Goal: Contribute content: Contribute content

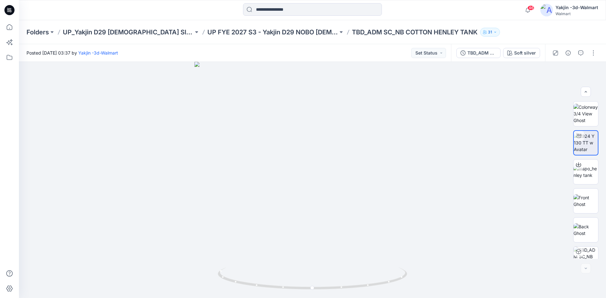
scroll to position [13, 0]
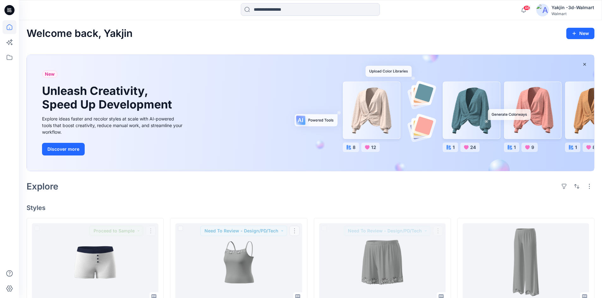
scroll to position [158, 0]
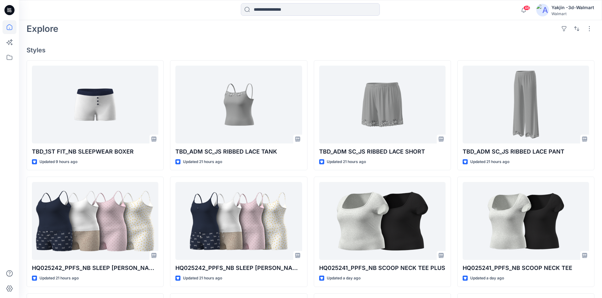
click at [8, 9] on icon at bounding box center [7, 9] width 1 height 0
click at [7, 28] on icon at bounding box center [10, 27] width 14 height 14
click at [7, 9] on icon at bounding box center [9, 10] width 10 height 10
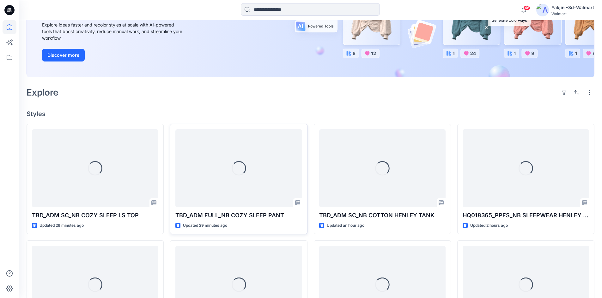
scroll to position [95, 0]
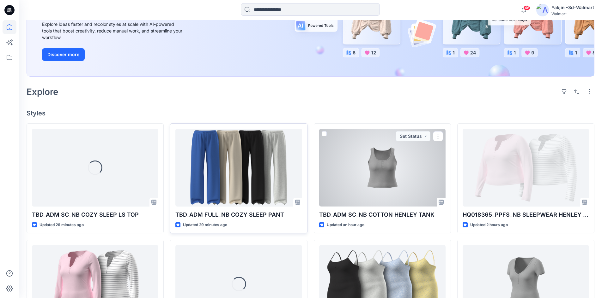
click at [406, 173] on div at bounding box center [382, 168] width 126 height 78
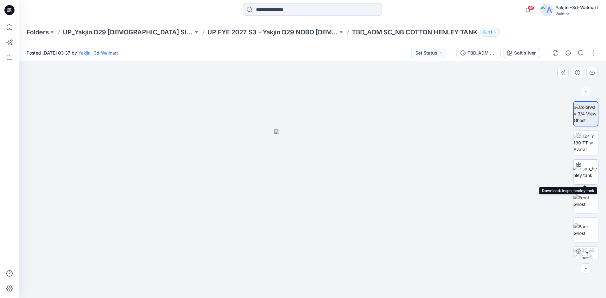
click at [589, 173] on img at bounding box center [586, 172] width 25 height 13
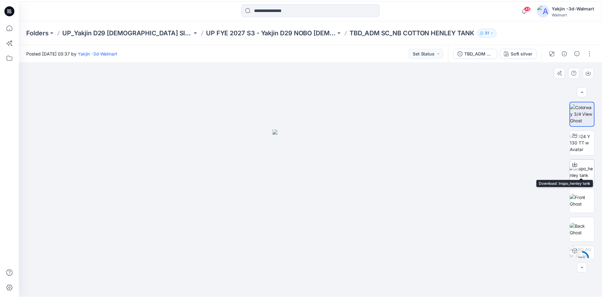
scroll to position [13, 0]
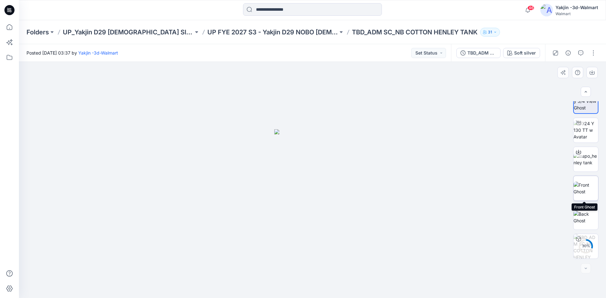
click at [589, 193] on img at bounding box center [586, 188] width 25 height 13
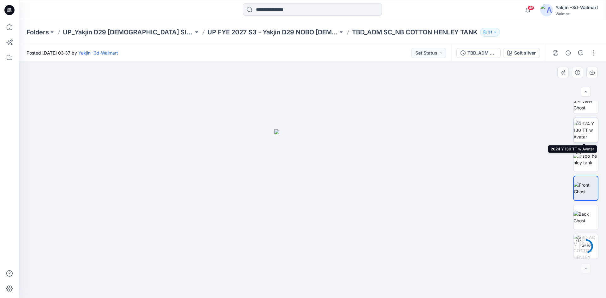
click at [591, 138] on img at bounding box center [586, 130] width 25 height 20
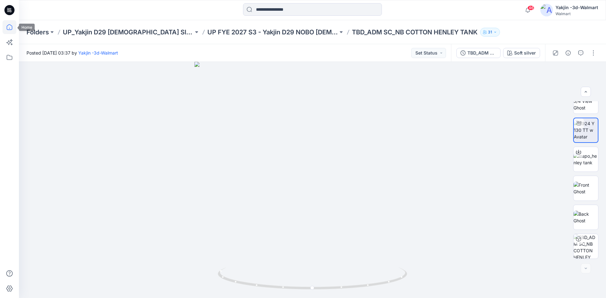
click at [9, 27] on icon at bounding box center [10, 27] width 14 height 14
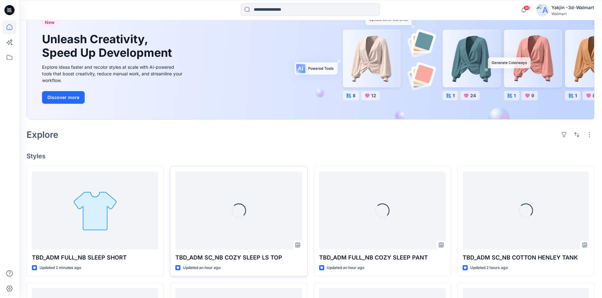
scroll to position [63, 0]
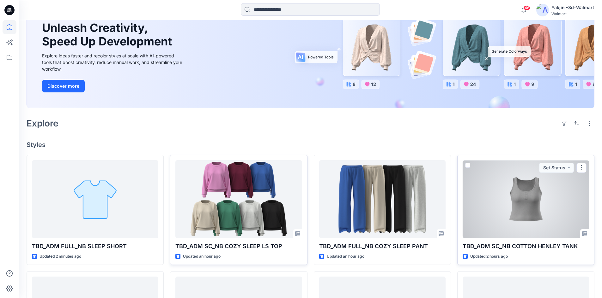
click at [485, 198] on div at bounding box center [525, 199] width 126 height 78
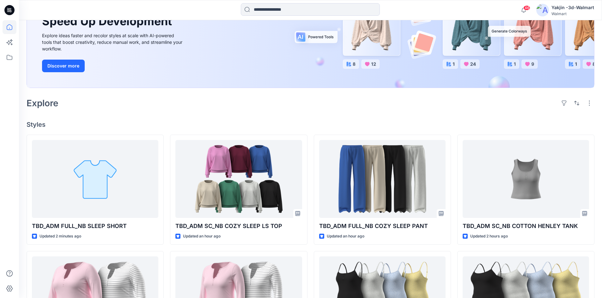
scroll to position [126, 0]
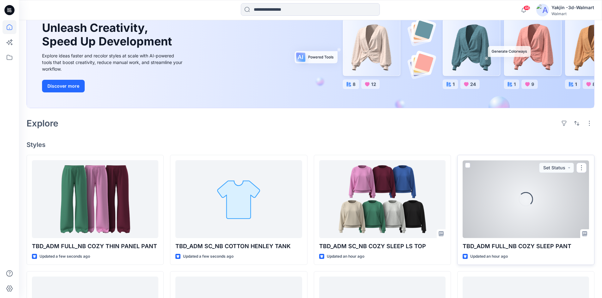
scroll to position [95, 0]
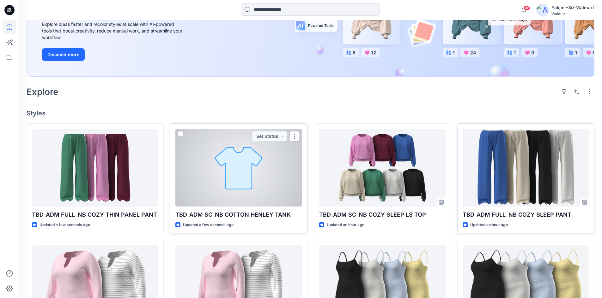
click at [220, 145] on div at bounding box center [238, 168] width 126 height 78
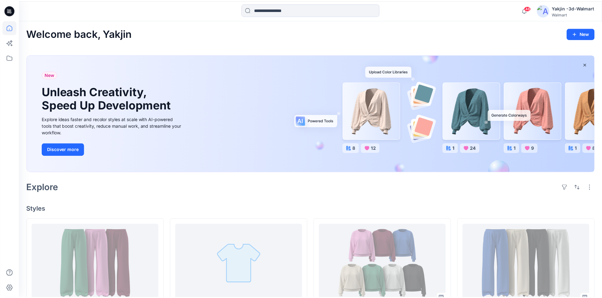
scroll to position [95, 0]
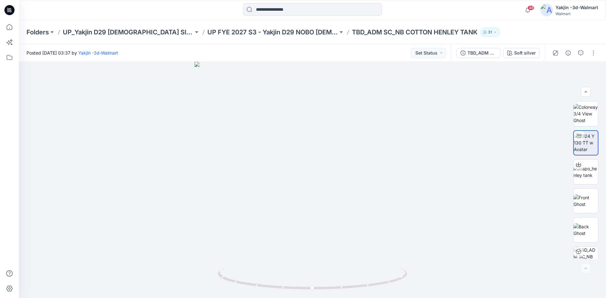
scroll to position [13, 0]
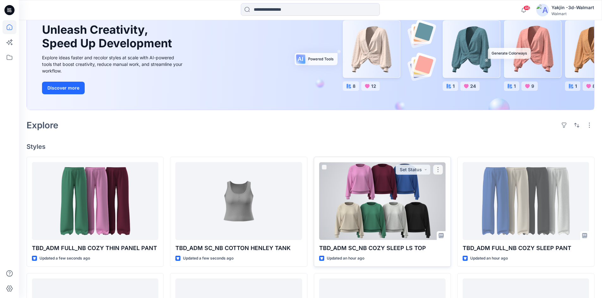
scroll to position [63, 0]
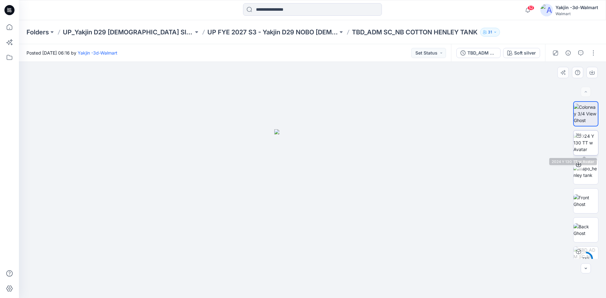
click at [587, 148] on img at bounding box center [586, 143] width 25 height 20
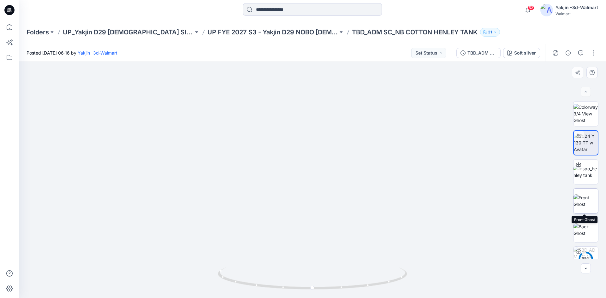
click at [588, 200] on img at bounding box center [586, 201] width 25 height 13
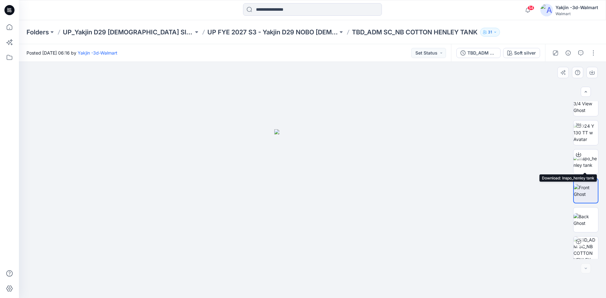
scroll to position [13, 0]
click at [594, 53] on button "button" at bounding box center [594, 53] width 10 height 10
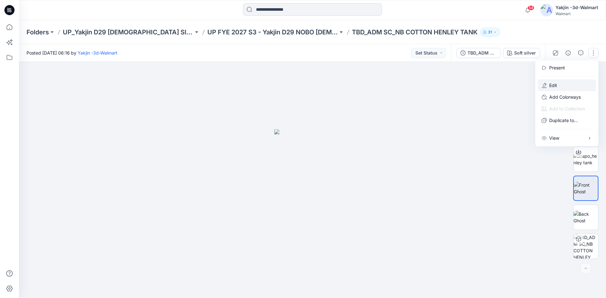
click at [560, 84] on button "Edit" at bounding box center [567, 86] width 58 height 12
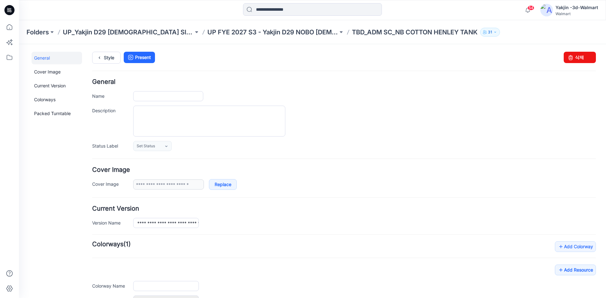
type input "**********"
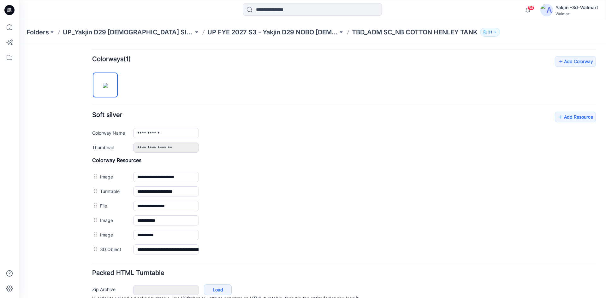
scroll to position [190, 0]
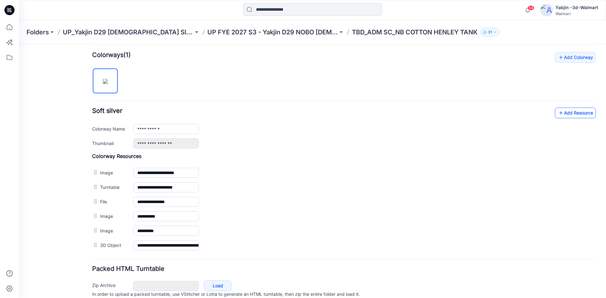
click at [570, 113] on link "Add Resource" at bounding box center [575, 113] width 41 height 11
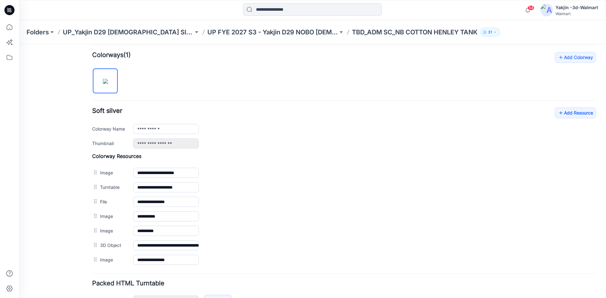
click at [509, 70] on div "**********" at bounding box center [344, 159] width 504 height 215
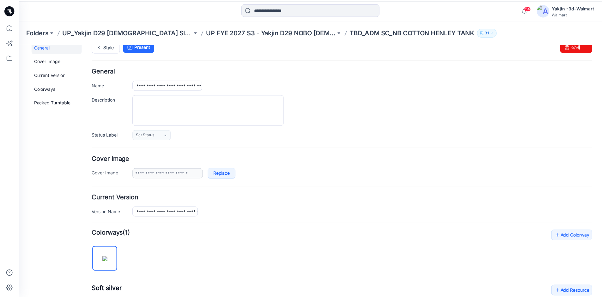
scroll to position [0, 0]
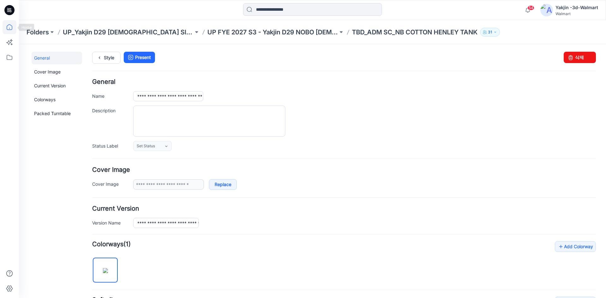
click at [8, 27] on icon at bounding box center [10, 27] width 14 height 14
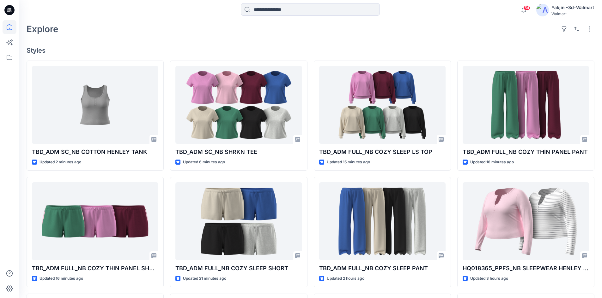
scroll to position [158, 0]
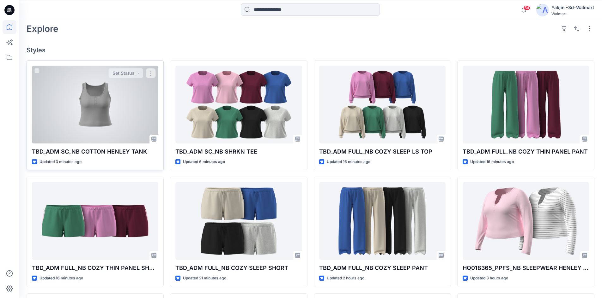
click at [98, 97] on div at bounding box center [95, 105] width 126 height 78
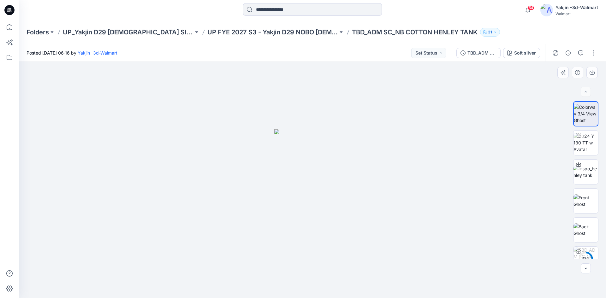
click at [526, 103] on div at bounding box center [313, 180] width 588 height 237
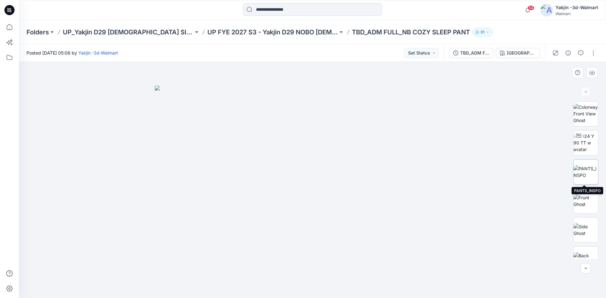
click at [583, 173] on img at bounding box center [586, 172] width 25 height 13
click at [591, 199] on img at bounding box center [586, 201] width 25 height 13
click at [586, 225] on img at bounding box center [586, 230] width 25 height 13
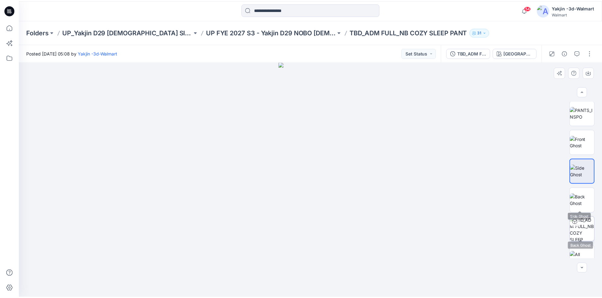
scroll to position [71, 0]
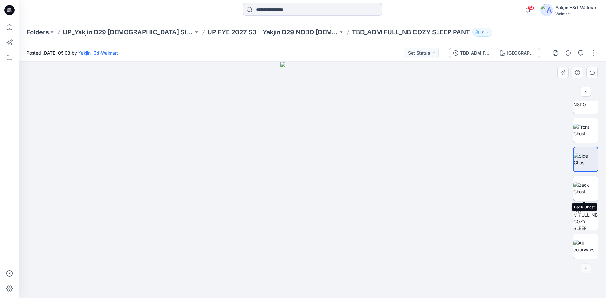
click at [582, 188] on img at bounding box center [586, 188] width 25 height 13
click at [587, 240] on img at bounding box center [586, 246] width 25 height 13
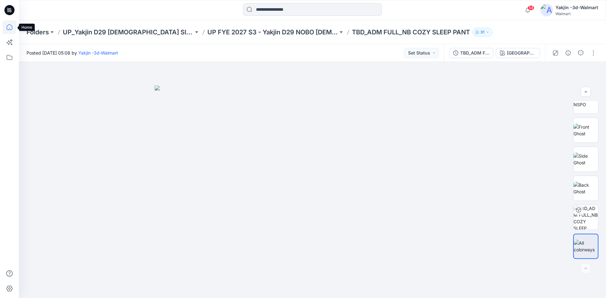
click at [10, 26] on icon at bounding box center [10, 27] width 14 height 14
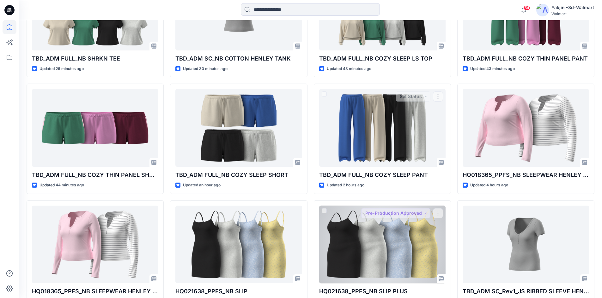
scroll to position [294, 0]
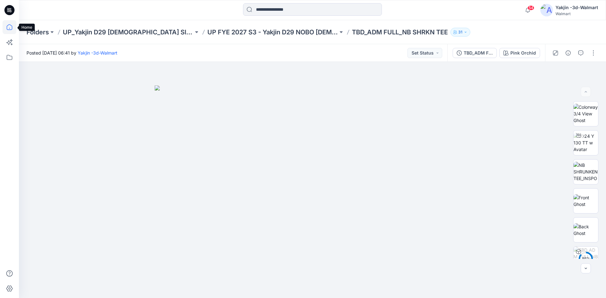
click at [8, 25] on icon at bounding box center [10, 27] width 14 height 14
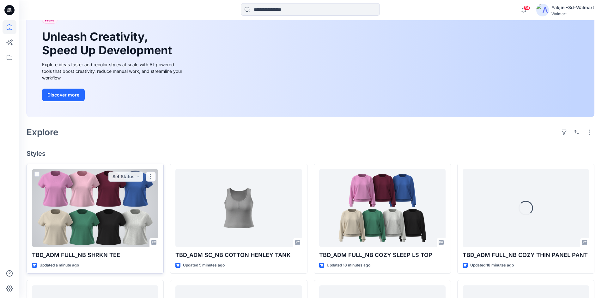
scroll to position [63, 0]
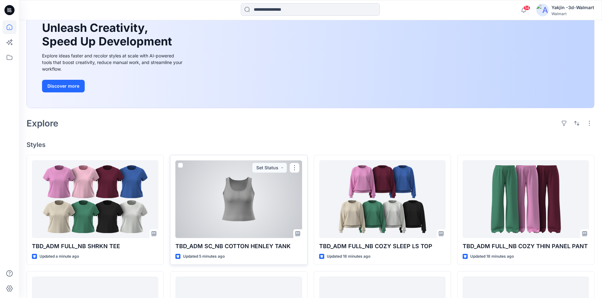
click at [237, 210] on div at bounding box center [238, 199] width 126 height 78
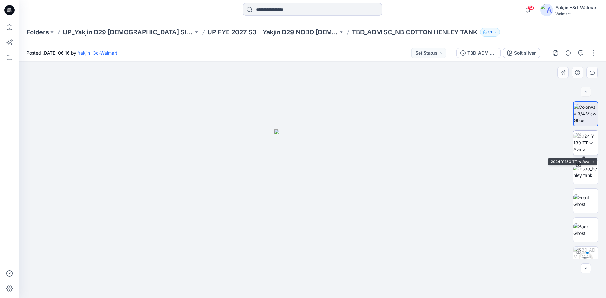
click at [583, 146] on img at bounding box center [586, 143] width 25 height 20
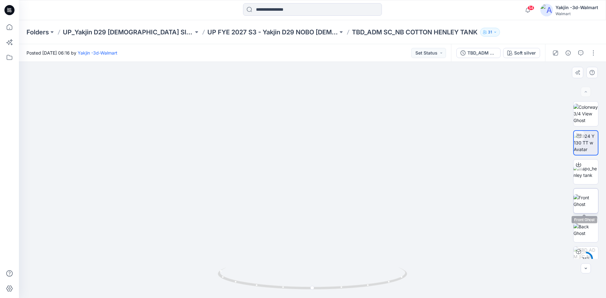
click at [585, 197] on img at bounding box center [586, 201] width 25 height 13
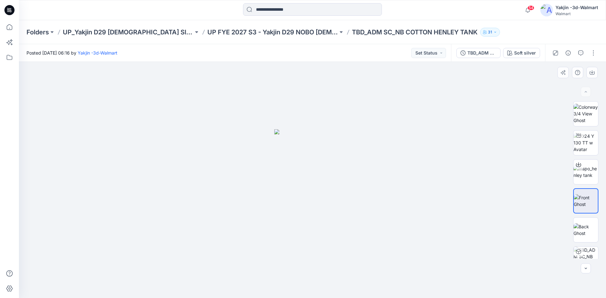
click at [546, 129] on div at bounding box center [313, 180] width 588 height 237
click at [557, 32] on div "Folders UP_Yakjin D29 [DEMOGRAPHIC_DATA] Sleep UP FYE 2027 S3 - Yakjin D29 NOBO…" at bounding box center [313, 32] width 588 height 24
